Goal: Information Seeking & Learning: Learn about a topic

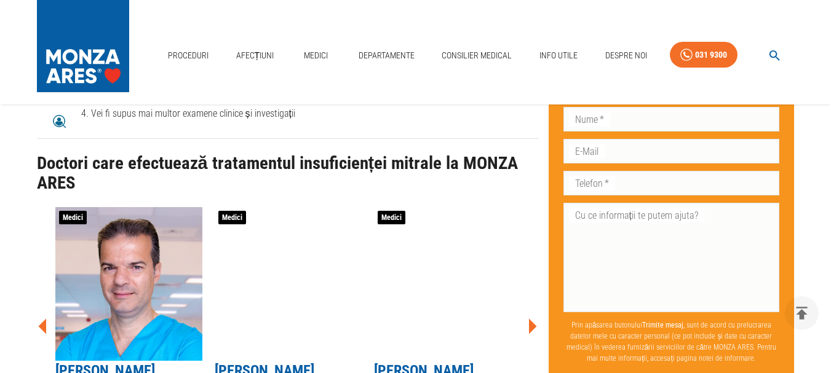
scroll to position [4428, 0]
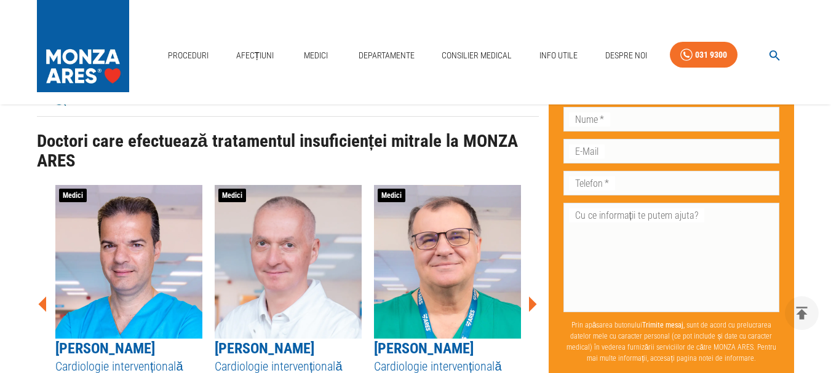
click at [532, 296] on icon at bounding box center [533, 303] width 8 height 15
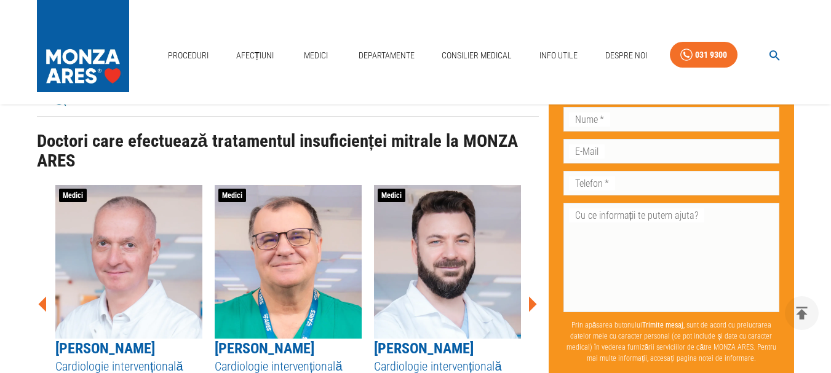
click at [532, 296] on icon at bounding box center [533, 303] width 8 height 15
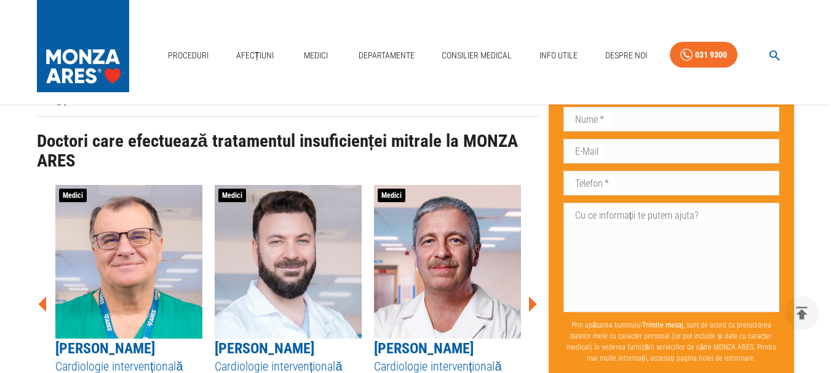
click at [532, 296] on icon at bounding box center [533, 303] width 8 height 15
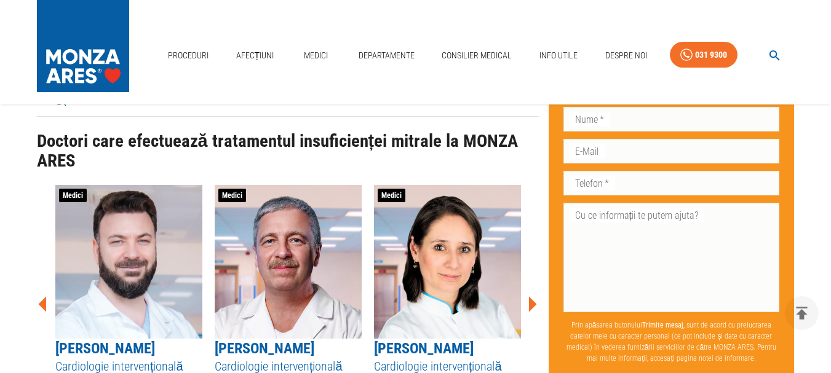
click at [532, 296] on icon at bounding box center [533, 303] width 8 height 15
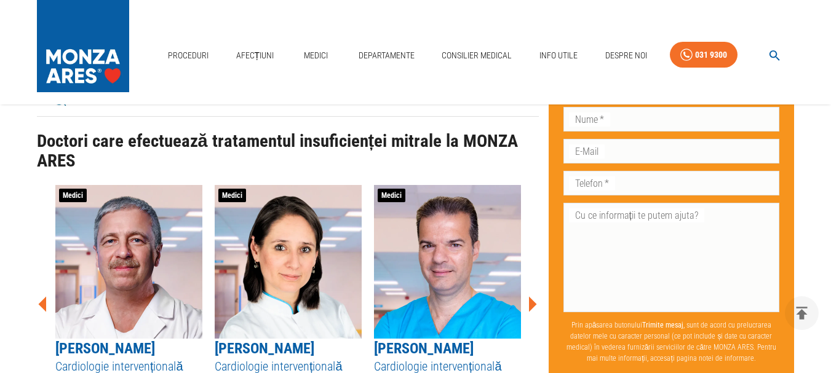
click at [41, 286] on icon at bounding box center [43, 304] width 37 height 37
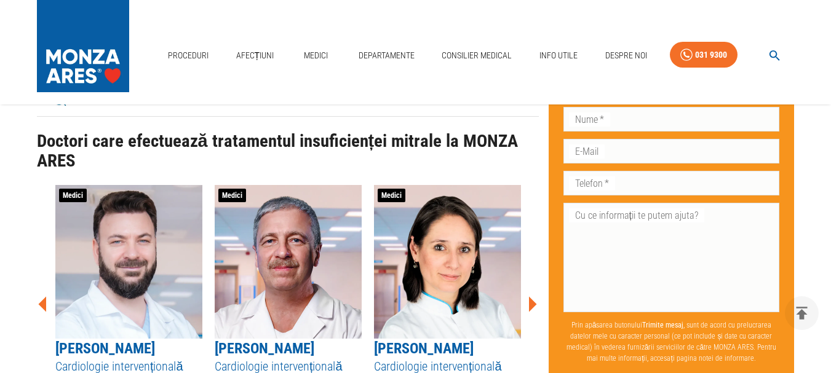
click at [41, 286] on icon at bounding box center [43, 304] width 37 height 37
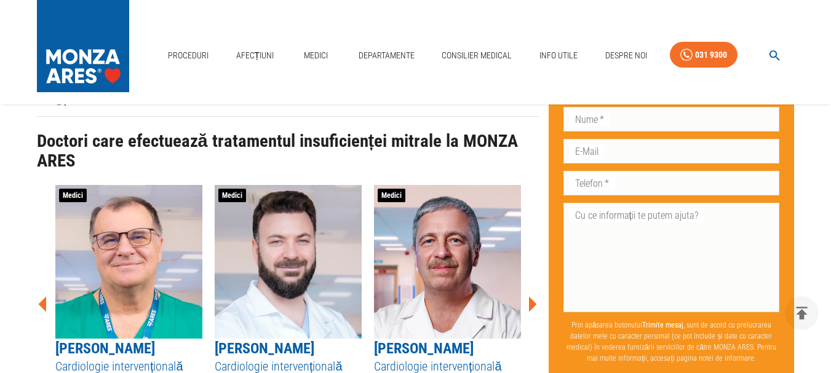
click at [41, 286] on icon at bounding box center [43, 304] width 37 height 37
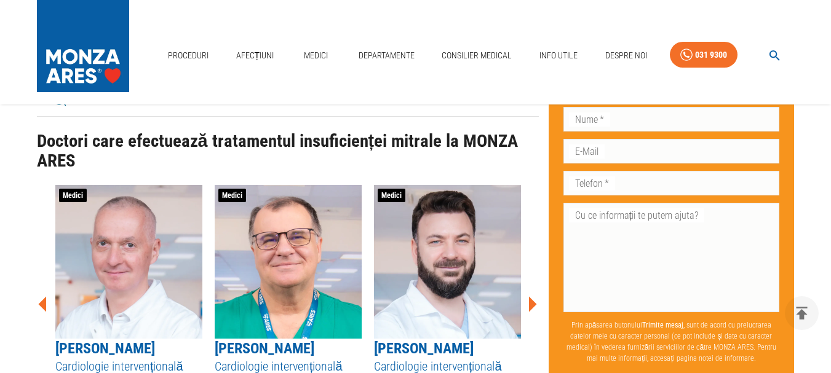
click at [41, 286] on icon at bounding box center [43, 304] width 37 height 37
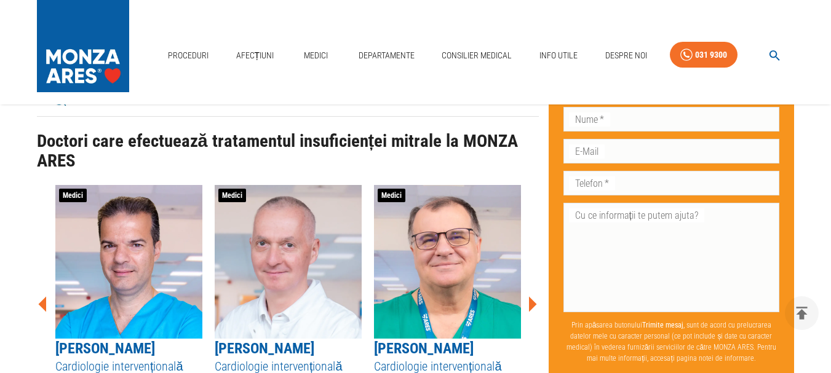
click at [533, 296] on icon at bounding box center [533, 303] width 8 height 15
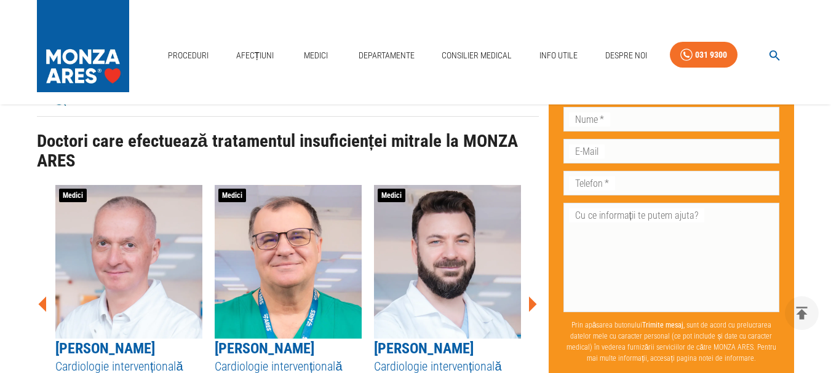
click at [533, 296] on icon at bounding box center [533, 303] width 8 height 15
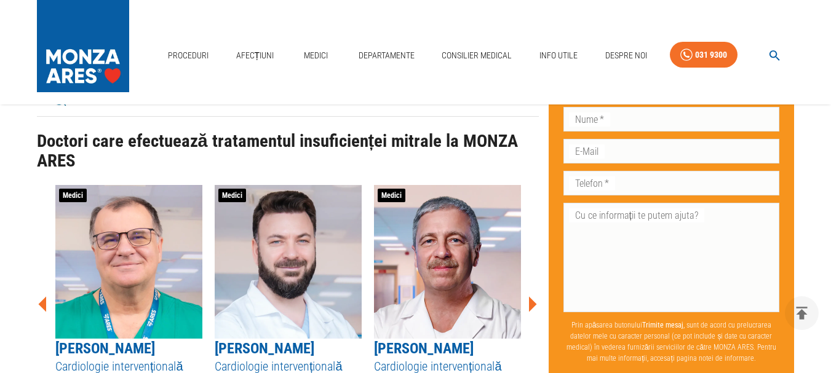
click at [533, 296] on icon at bounding box center [533, 303] width 8 height 15
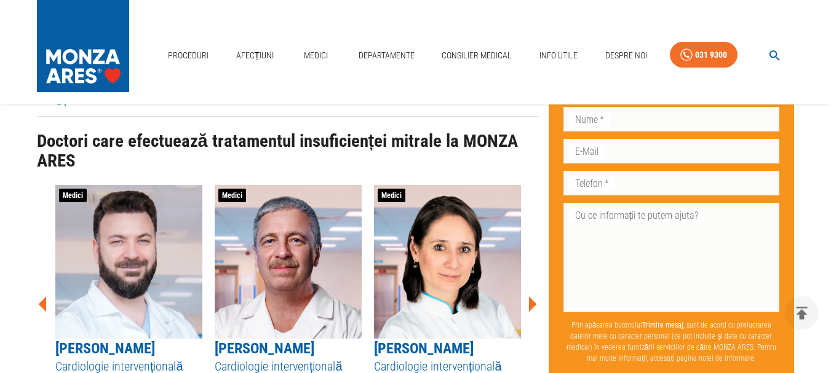
click at [533, 296] on icon at bounding box center [533, 303] width 8 height 15
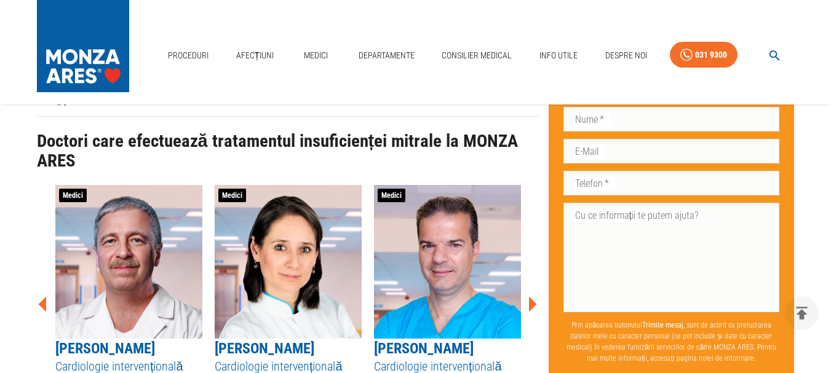
click at [533, 296] on icon at bounding box center [533, 303] width 8 height 15
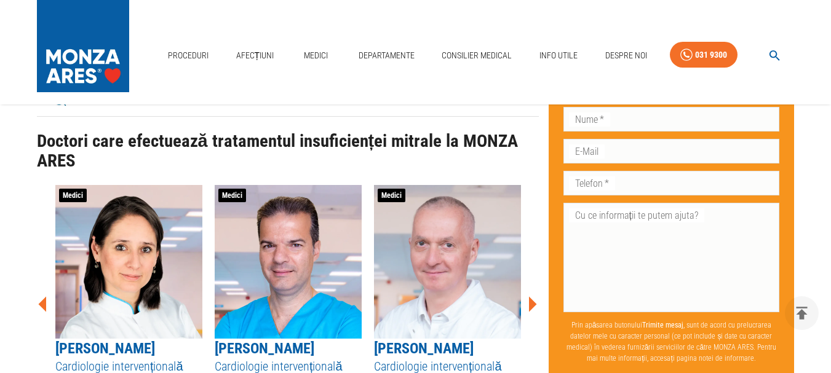
click at [533, 296] on icon at bounding box center [533, 303] width 8 height 15
